Goal: Information Seeking & Learning: Learn about a topic

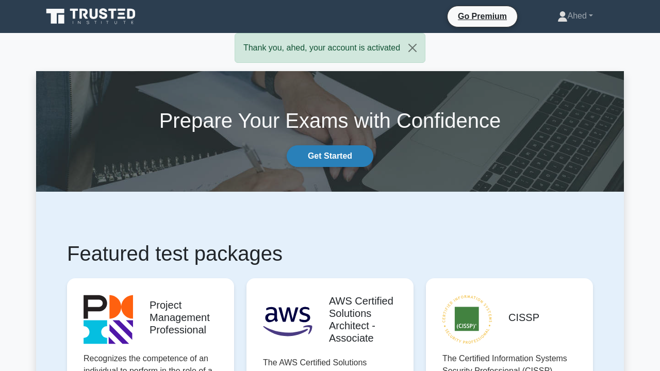
click at [352, 161] on link "Get Started" at bounding box center [330, 156] width 87 height 22
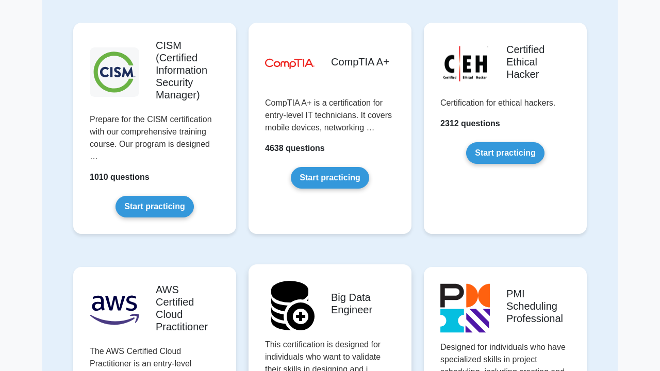
scroll to position [1465, 0]
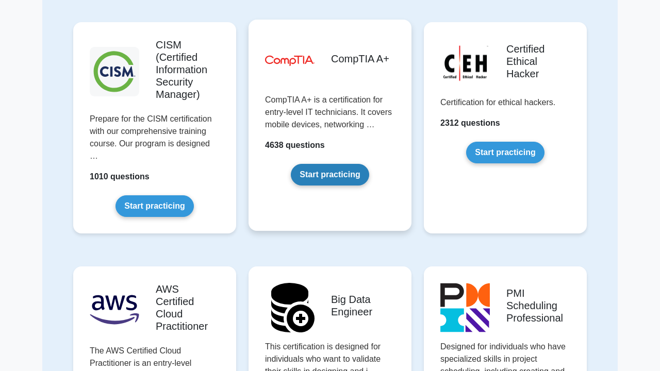
click at [333, 164] on link "Start practicing" at bounding box center [330, 175] width 78 height 22
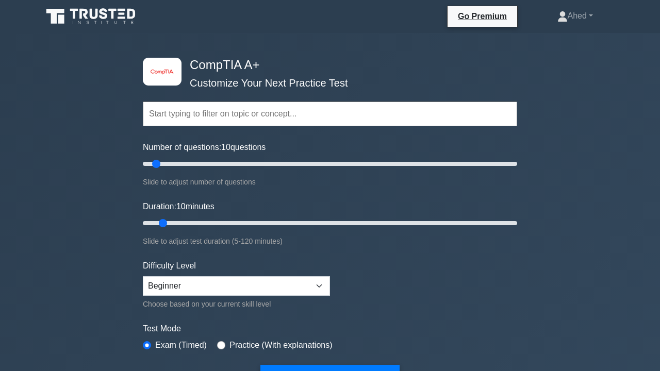
click at [171, 118] on input "text" at bounding box center [330, 114] width 374 height 25
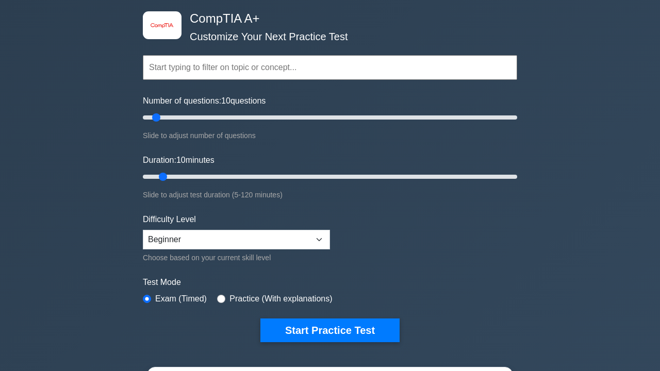
scroll to position [46, 0]
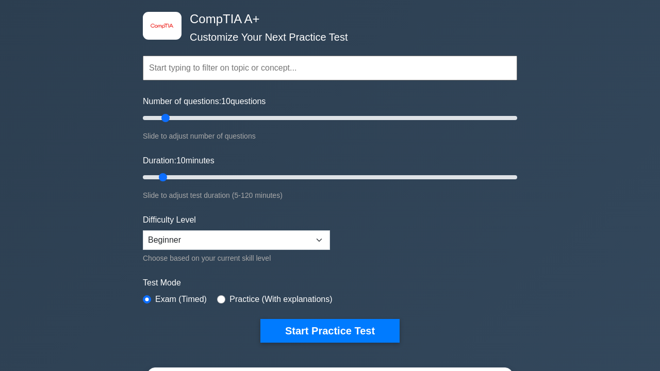
type input "15"
click at [168, 118] on input "Number of questions: 10 questions" at bounding box center [330, 118] width 374 height 12
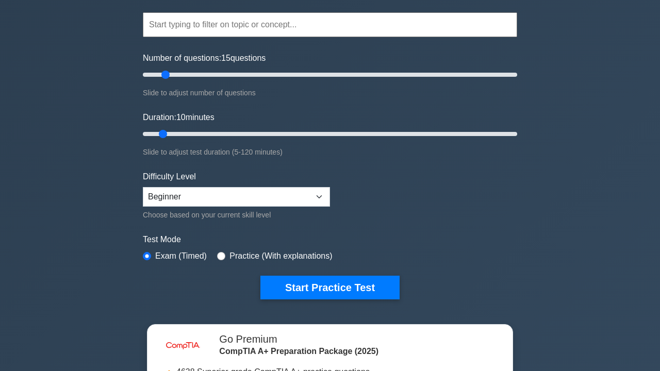
scroll to position [92, 0]
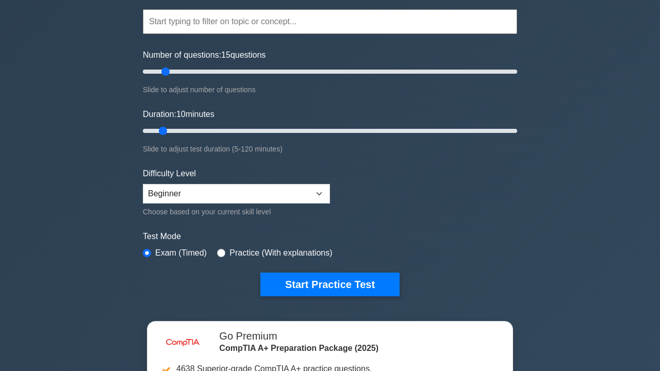
click at [169, 130] on input "Duration: 10 minutes" at bounding box center [330, 131] width 374 height 12
type input "15"
click at [171, 129] on input "Duration: 15 minutes" at bounding box center [330, 131] width 374 height 12
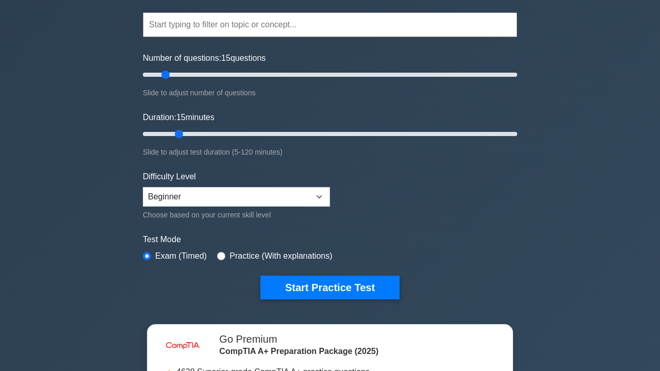
scroll to position [89, 0]
click at [518, 74] on div "image/svg+xml CompTIA A+ Customize Your Next Practice Test Topics Hardware Oper…" at bounding box center [330, 134] width 387 height 381
click at [516, 74] on input "Number of questions: 15 questions" at bounding box center [330, 75] width 374 height 12
click at [182, 77] on input "Number of questions: 25 questions" at bounding box center [330, 75] width 374 height 12
click at [174, 74] on input "Number of questions: 20 questions" at bounding box center [330, 75] width 374 height 12
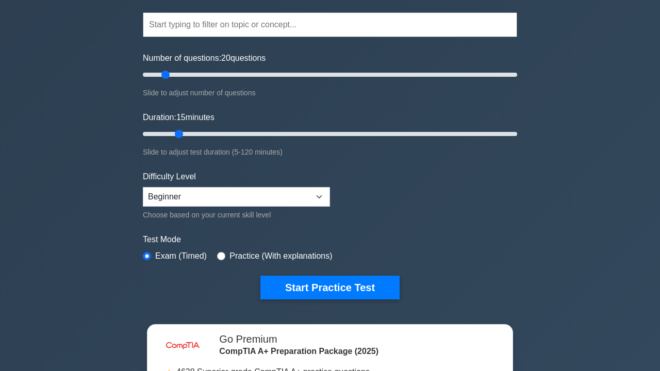
type input "15"
click at [168, 72] on input "Number of questions: 20 questions" at bounding box center [330, 75] width 374 height 12
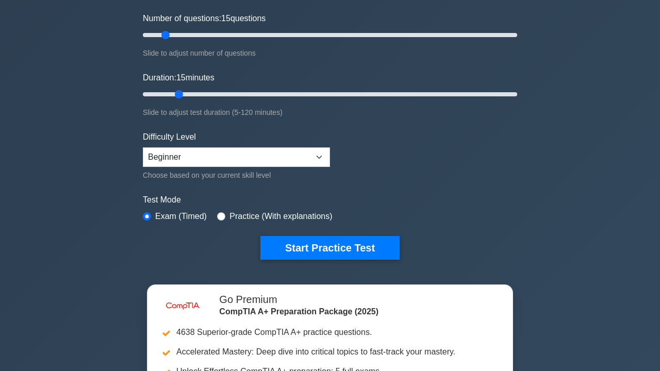
scroll to position [139, 0]
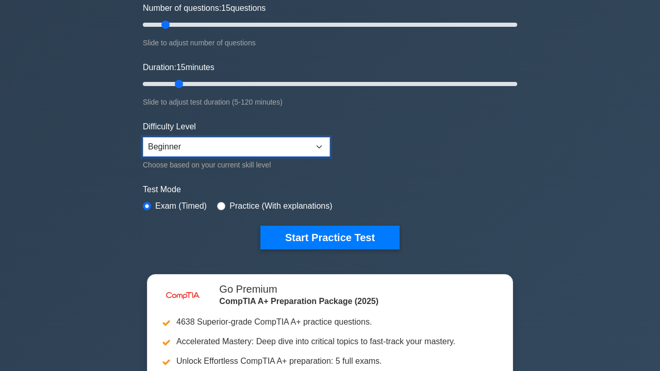
select select "intermediate"
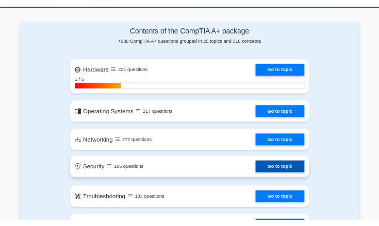
scroll to position [610, 0]
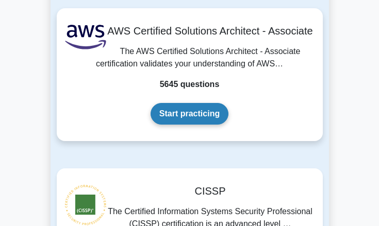
scroll to position [406, 0]
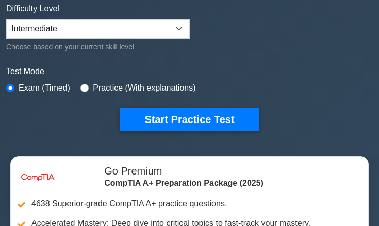
scroll to position [243, 0]
